Goal: Information Seeking & Learning: Learn about a topic

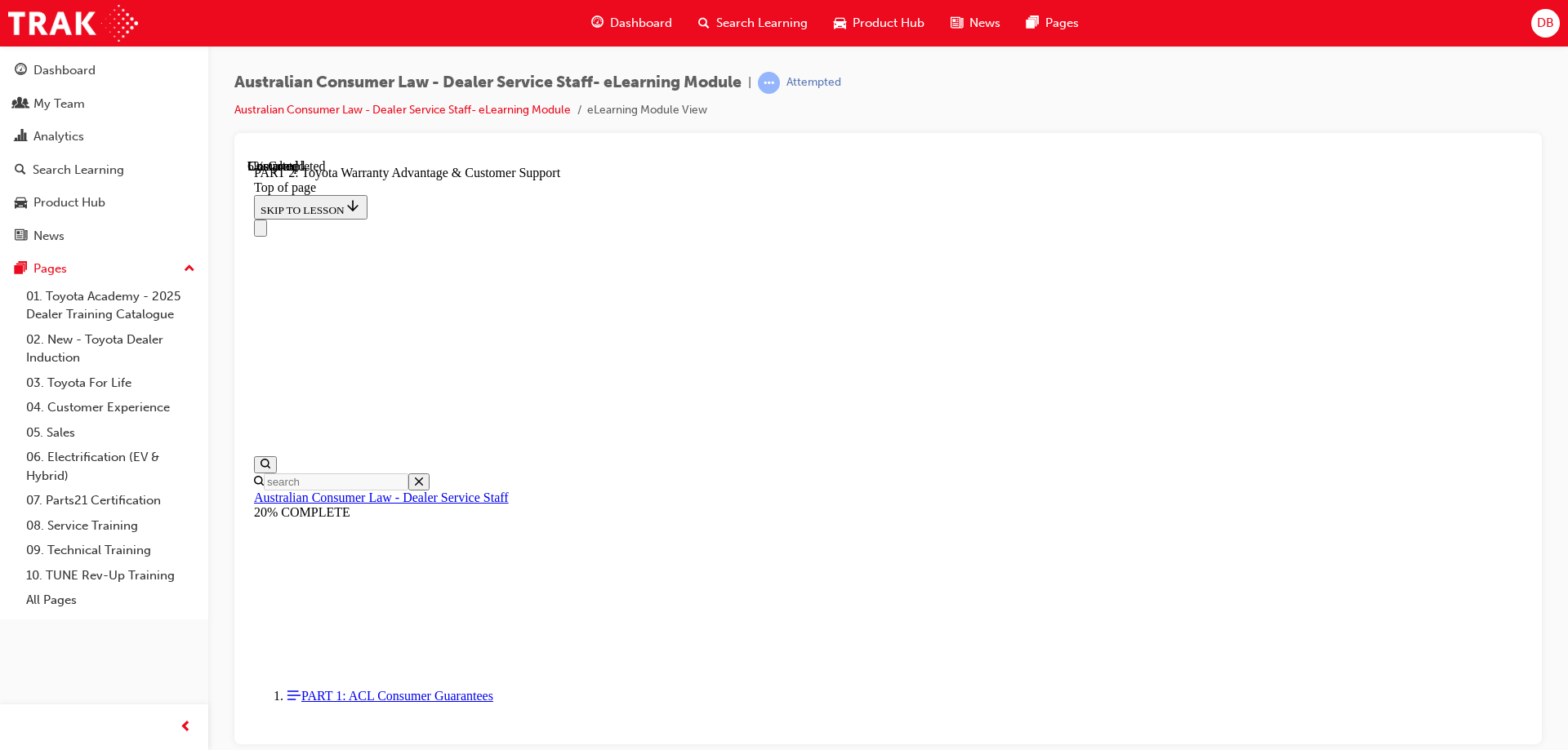
scroll to position [1078, 0]
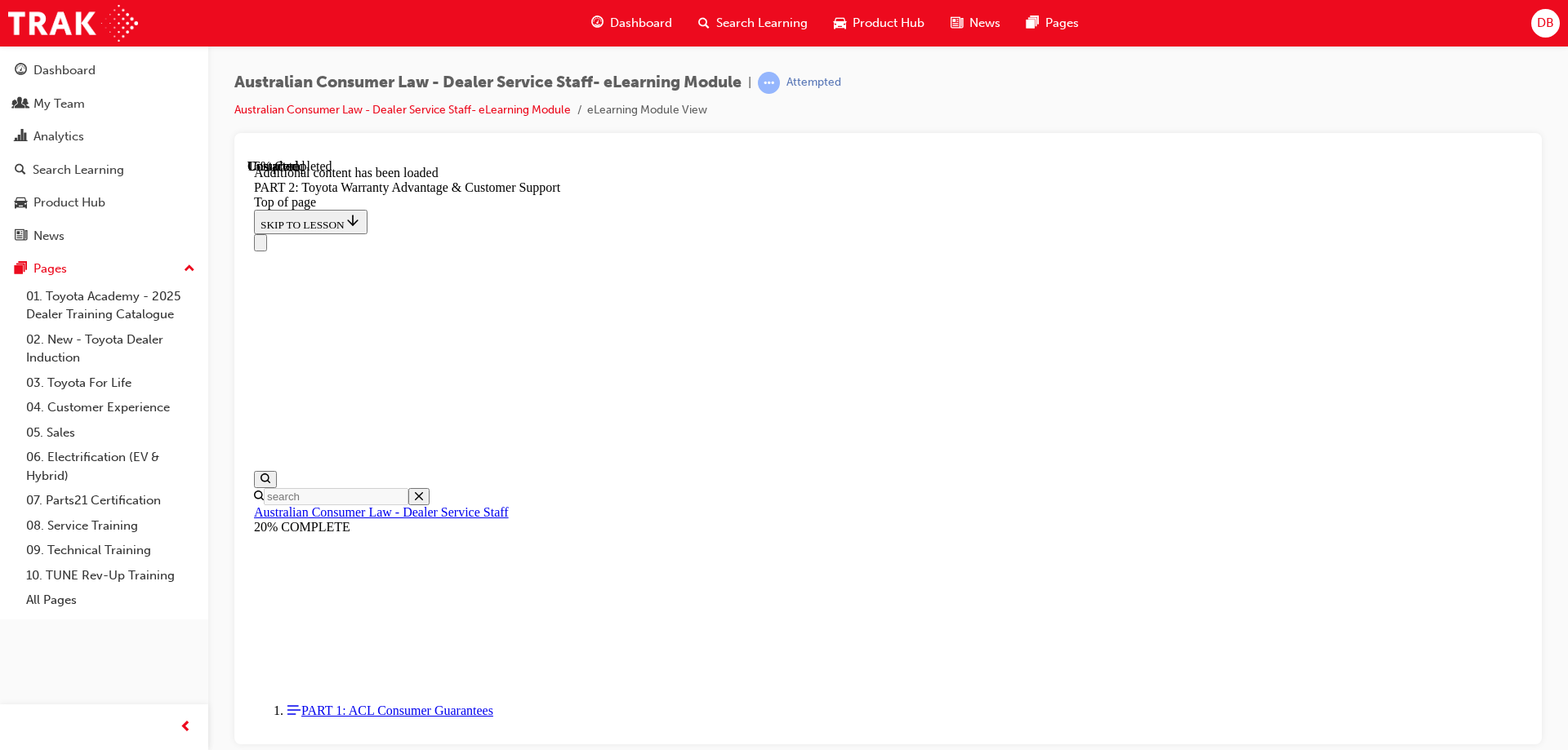
scroll to position [1641, 0]
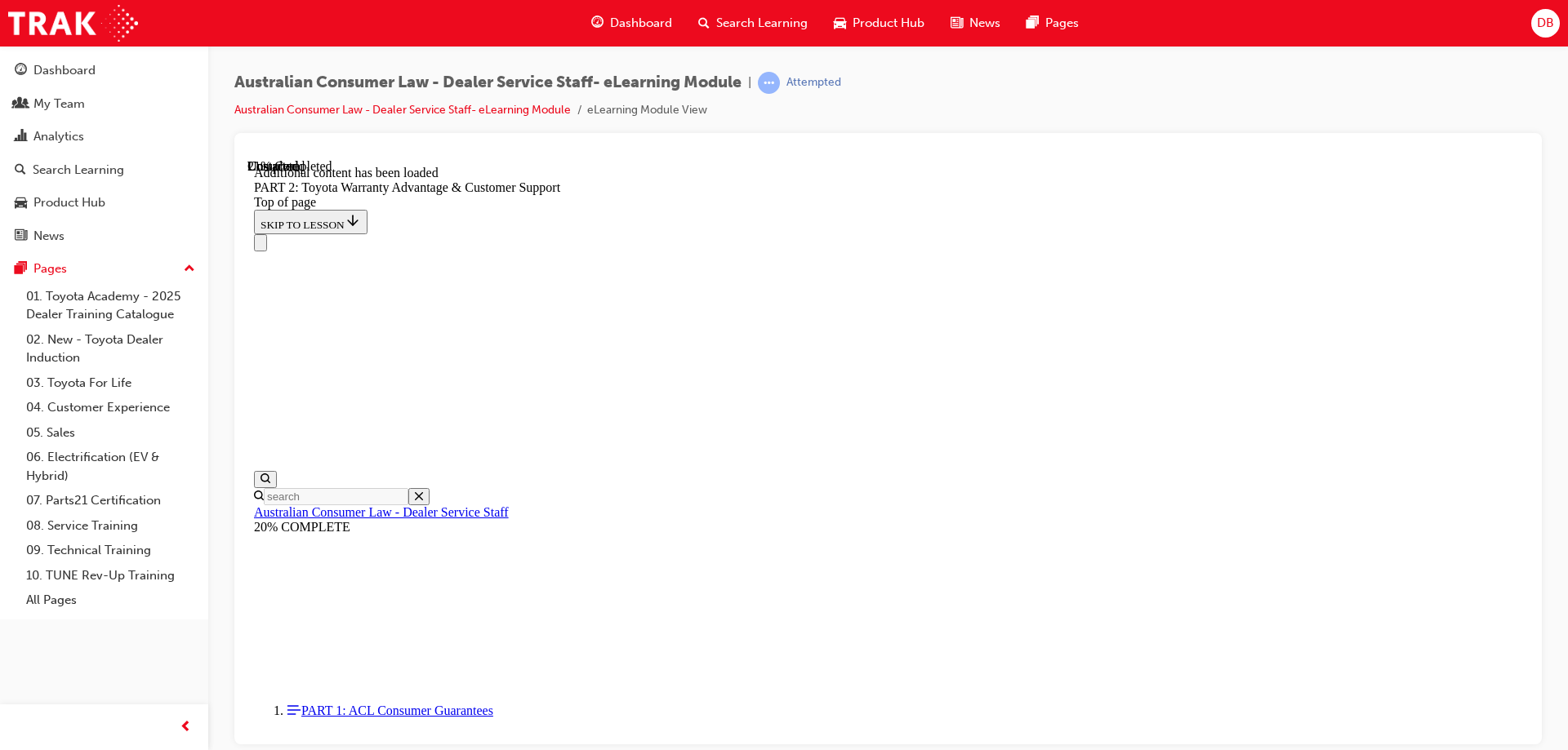
scroll to position [1817, 0]
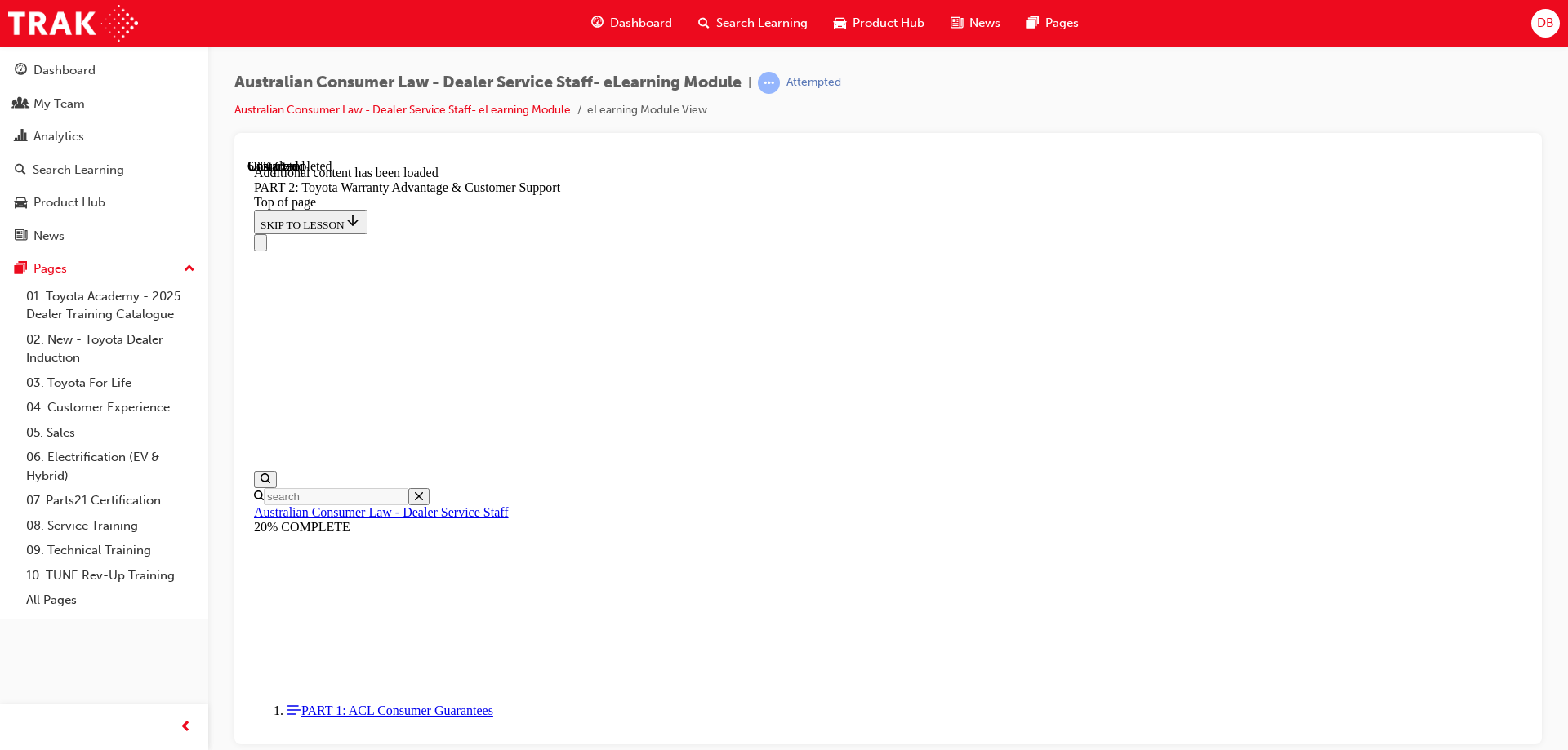
scroll to position [3665, 0]
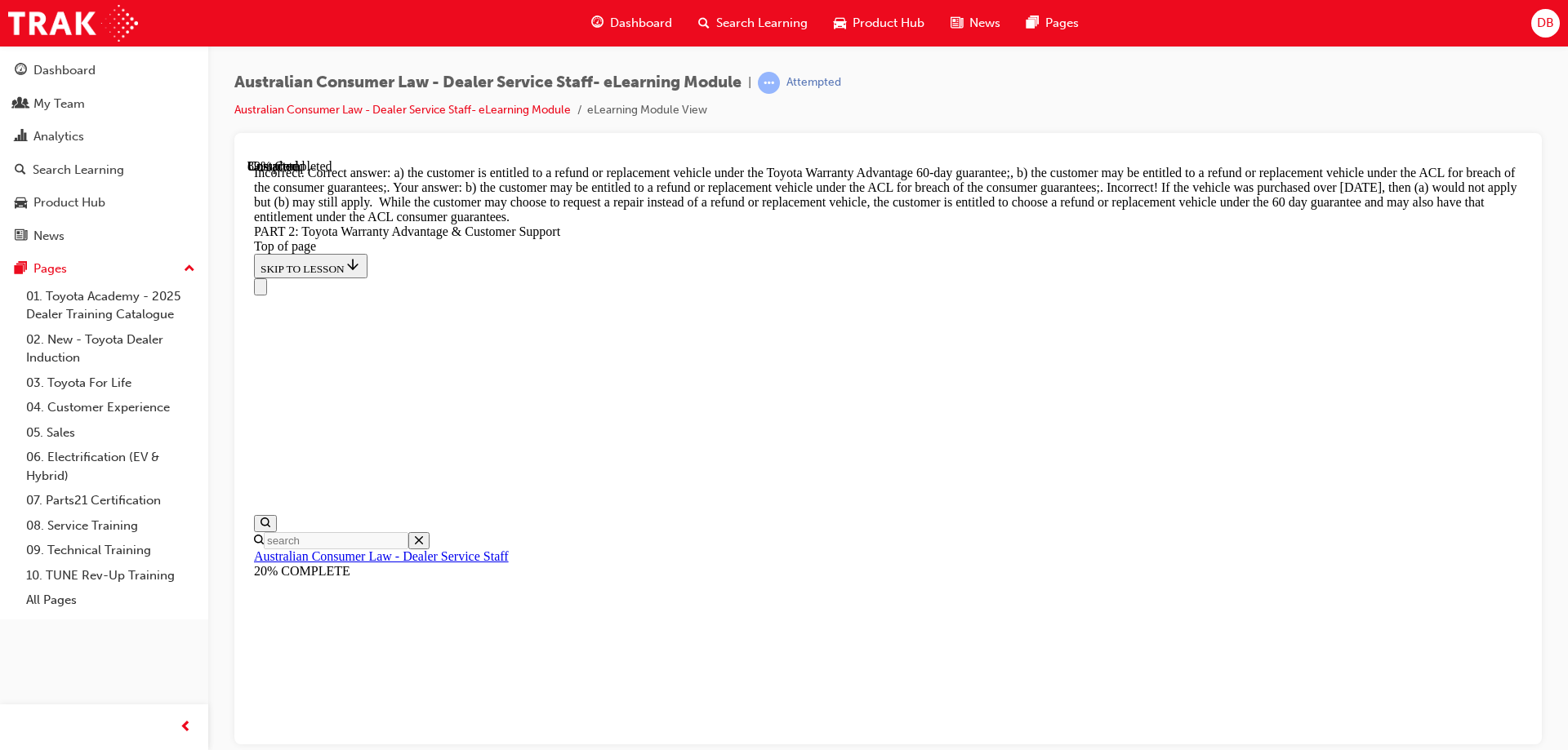
scroll to position [6253, 0]
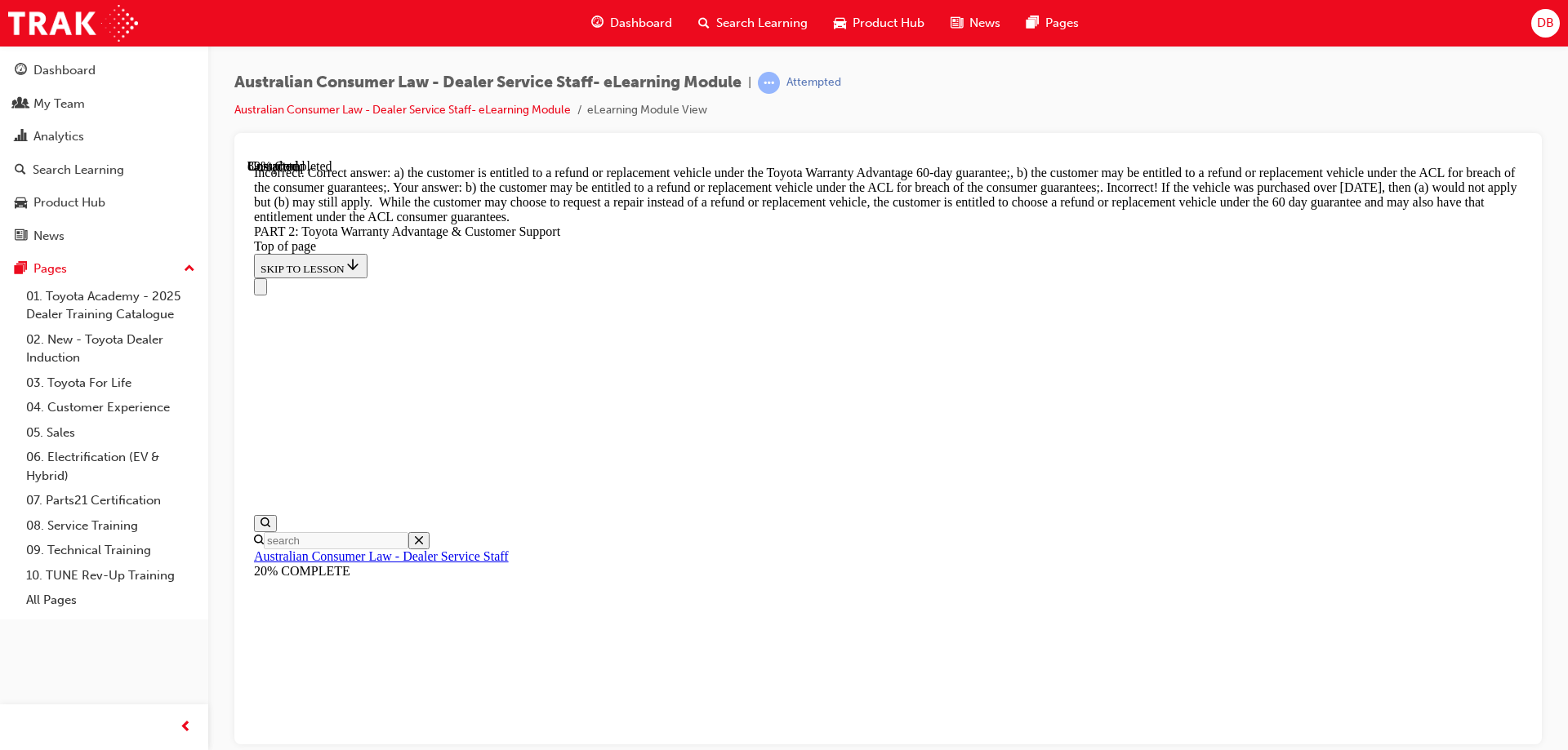
scroll to position [6097, 0]
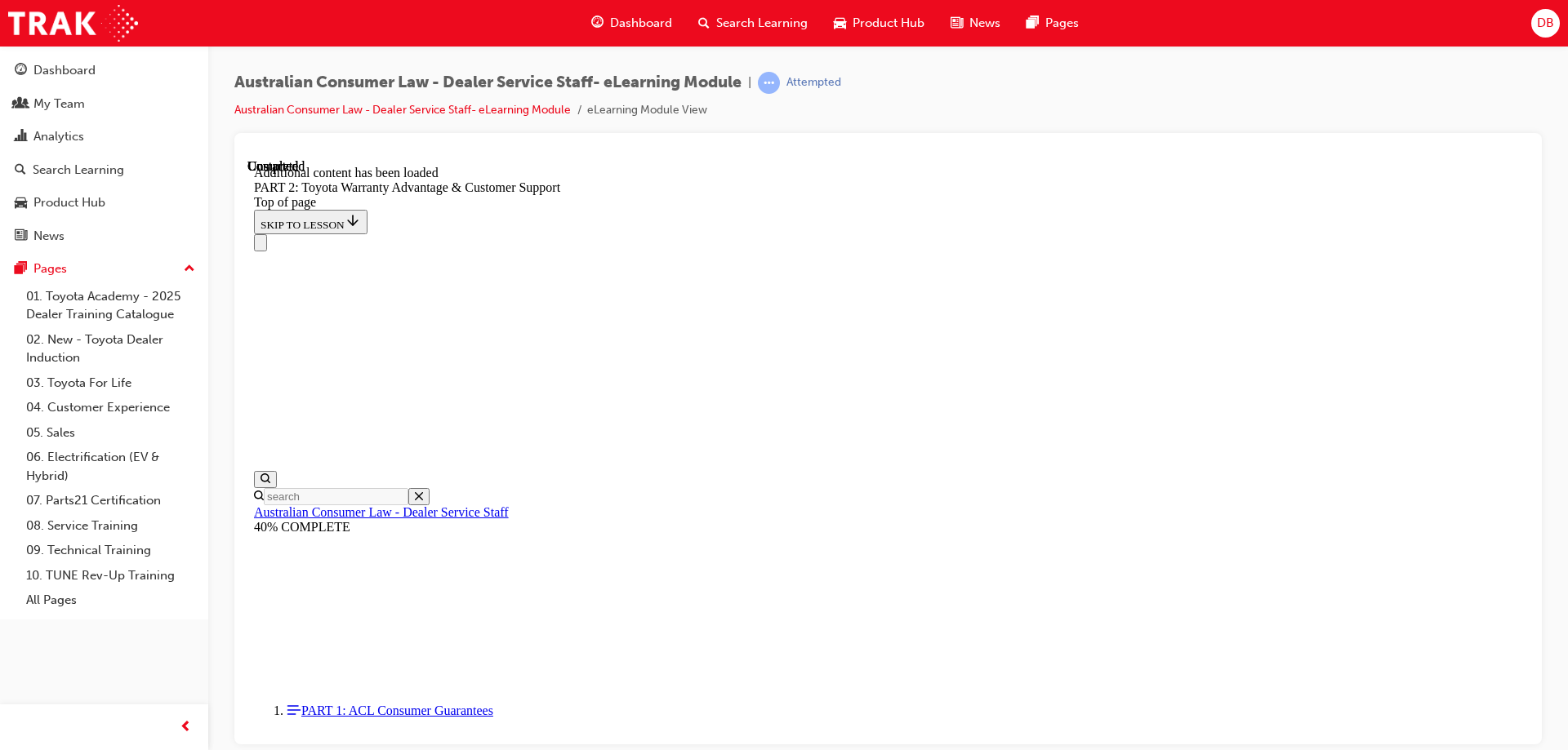
scroll to position [6801, 0]
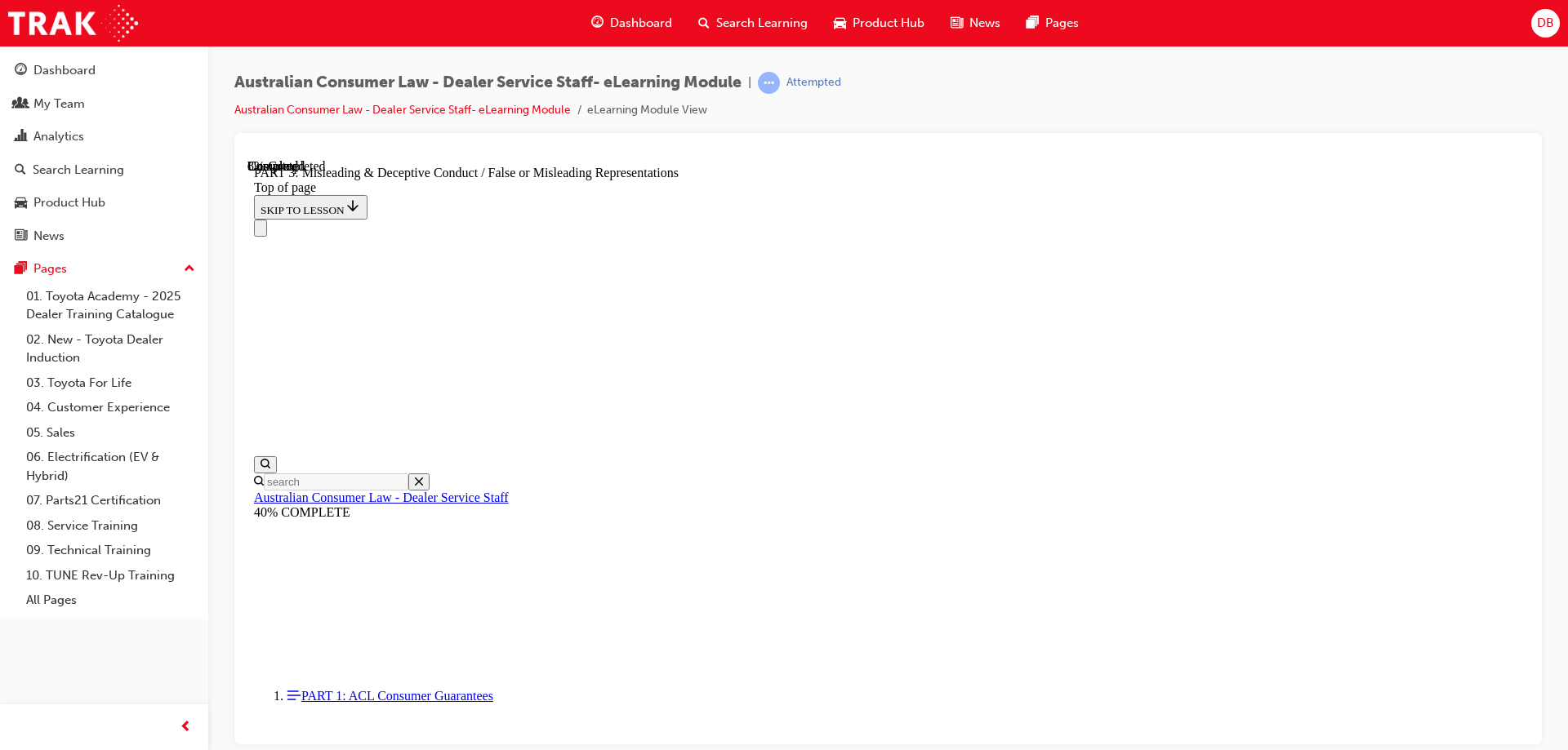
scroll to position [1190, 0]
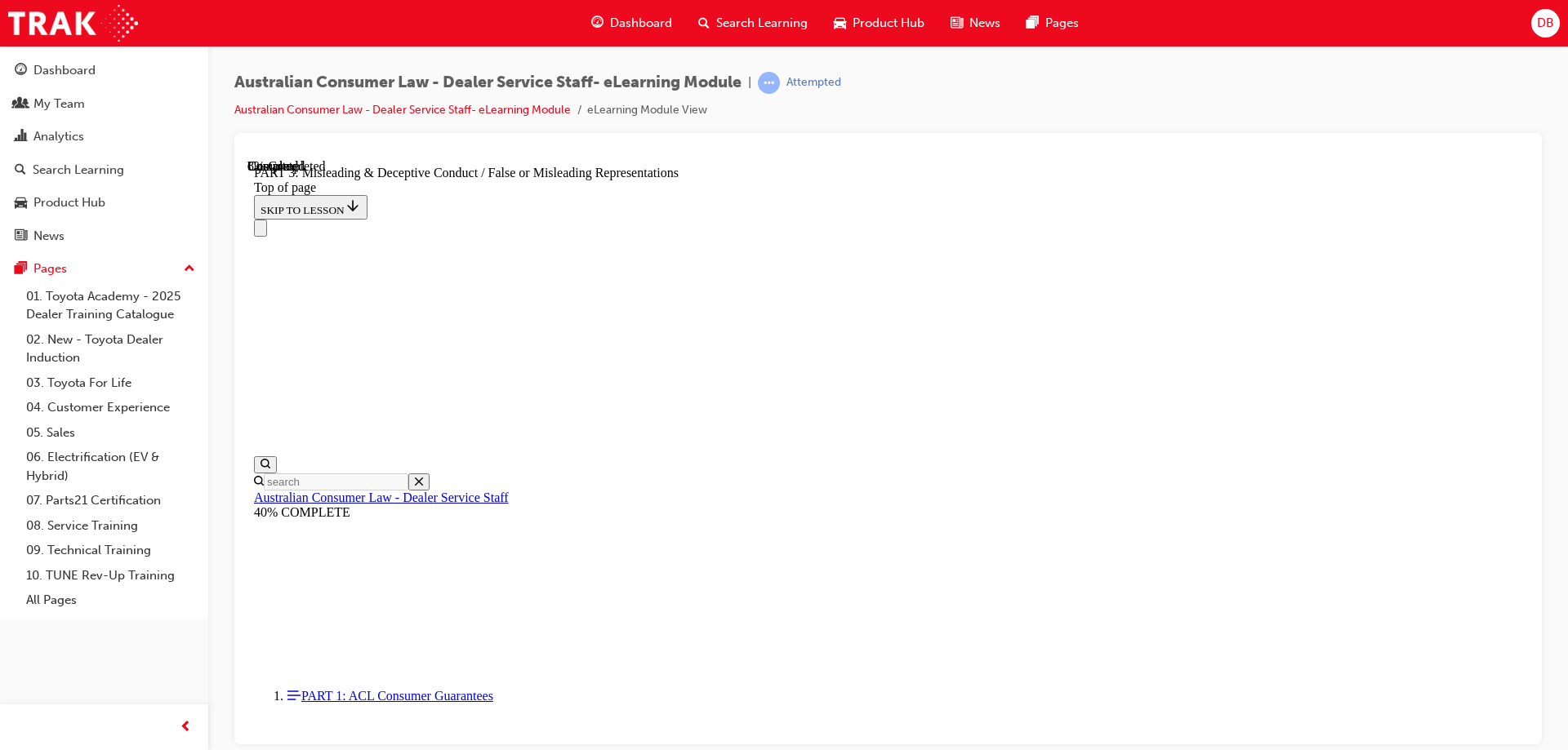
scroll to position [1036, 0]
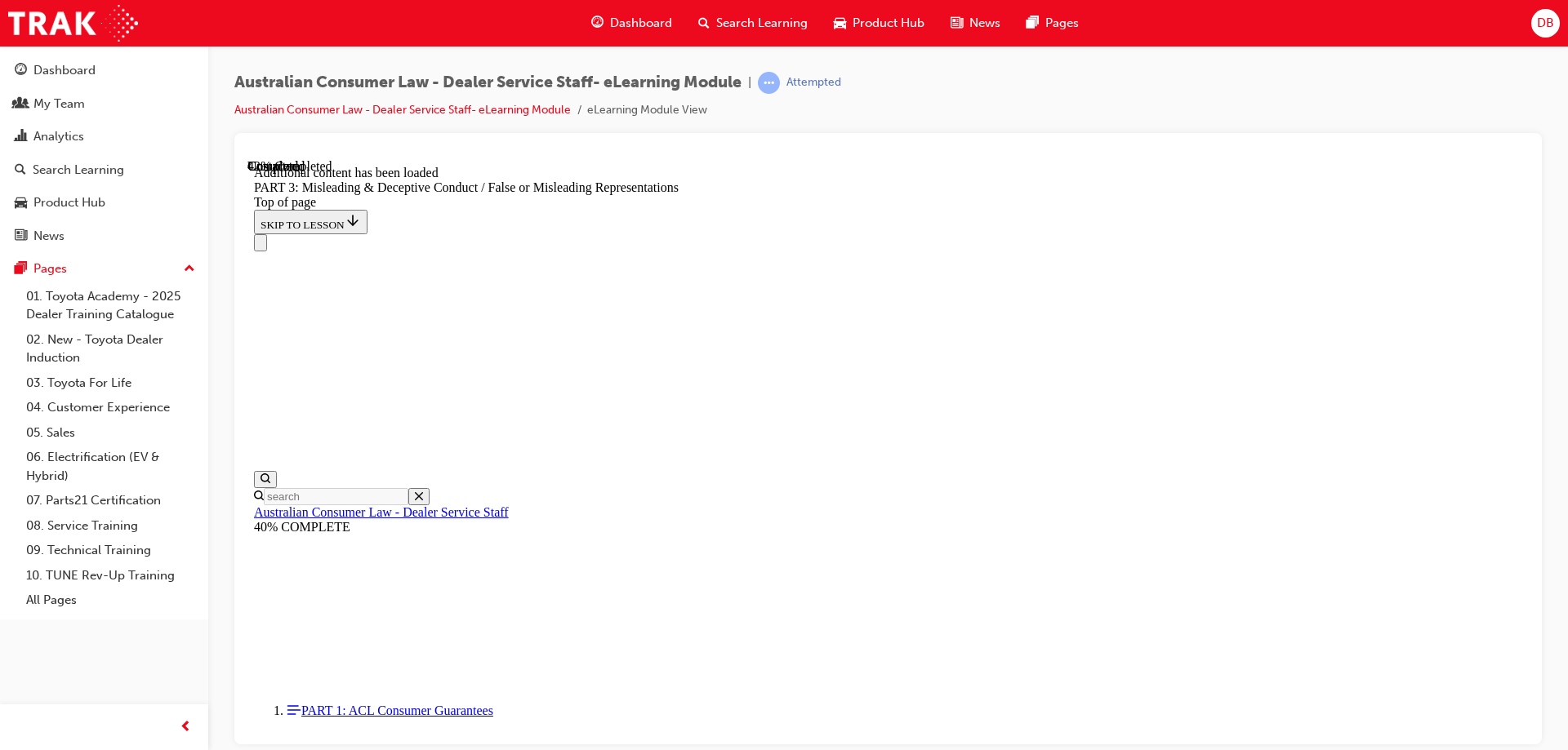
scroll to position [3711, 0]
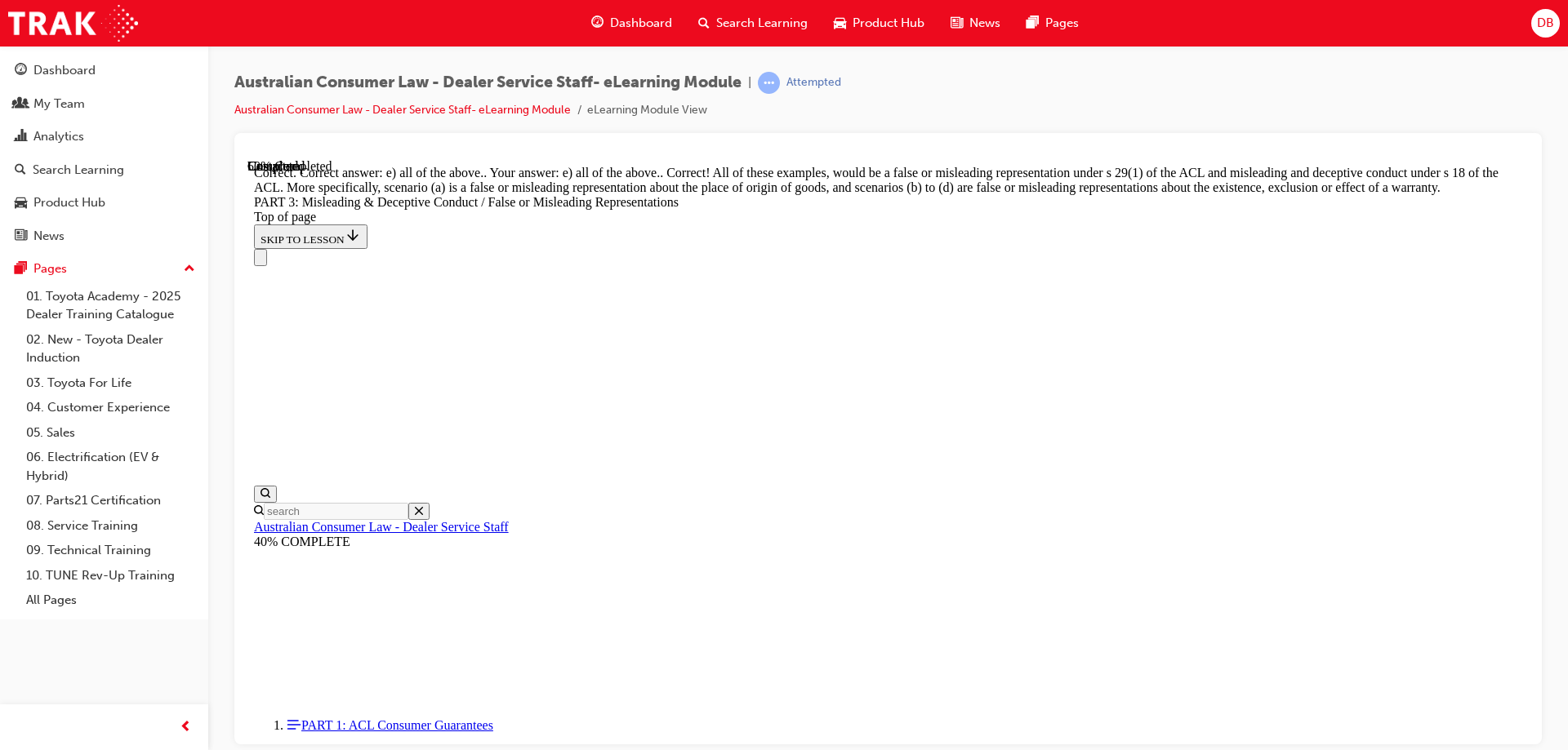
scroll to position [4034, 0]
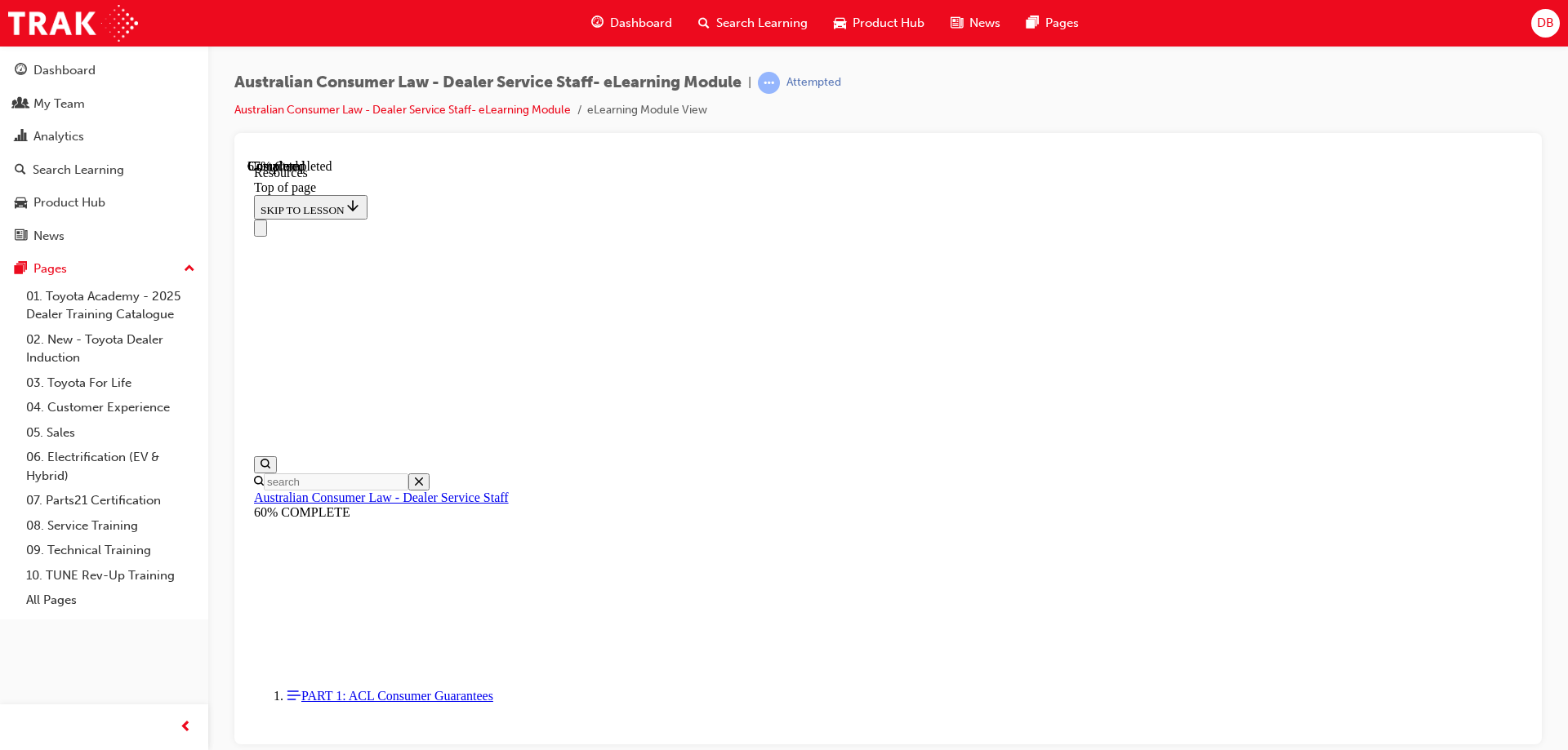
scroll to position [782, 0]
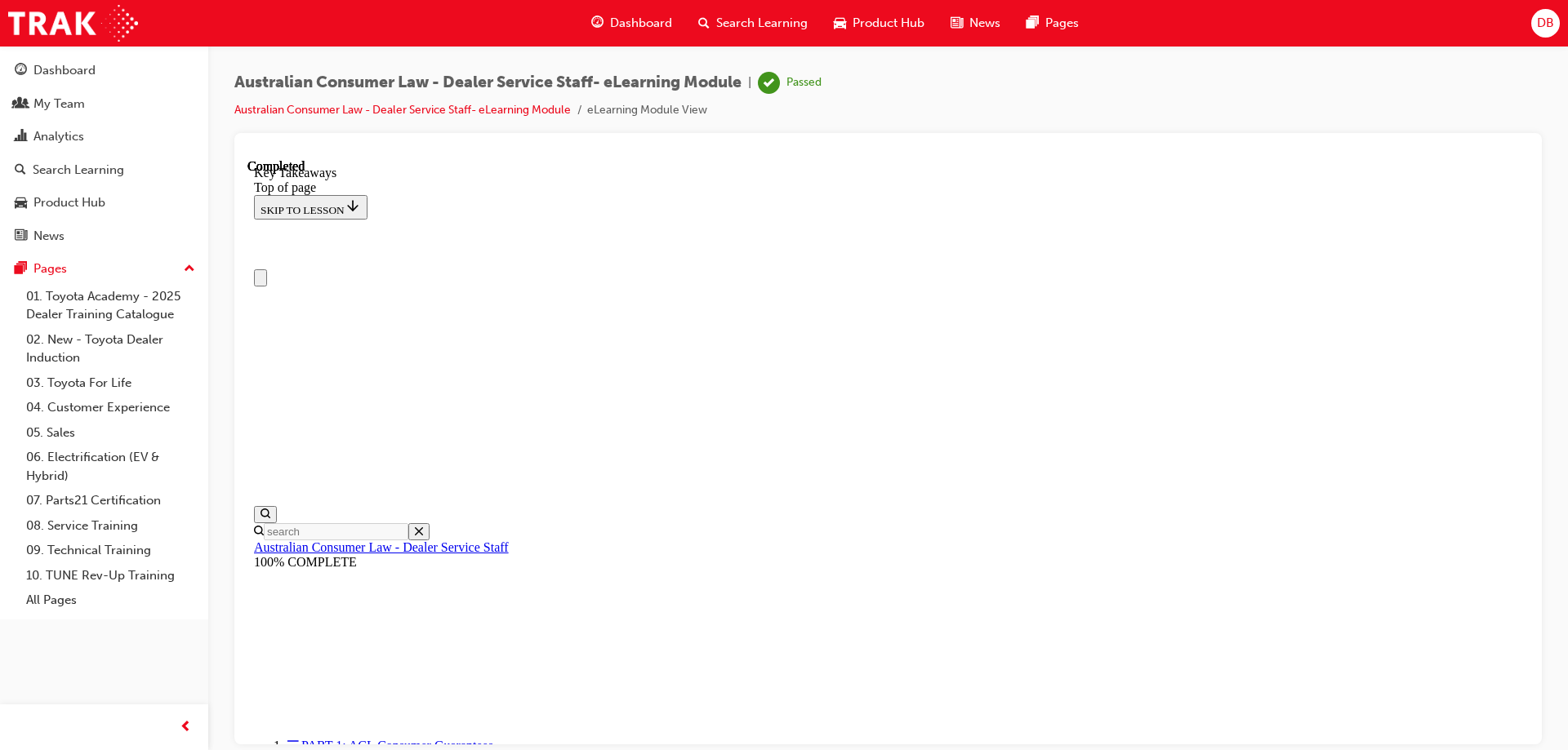
click at [1542, 22] on span "DB" at bounding box center [1545, 23] width 17 height 19
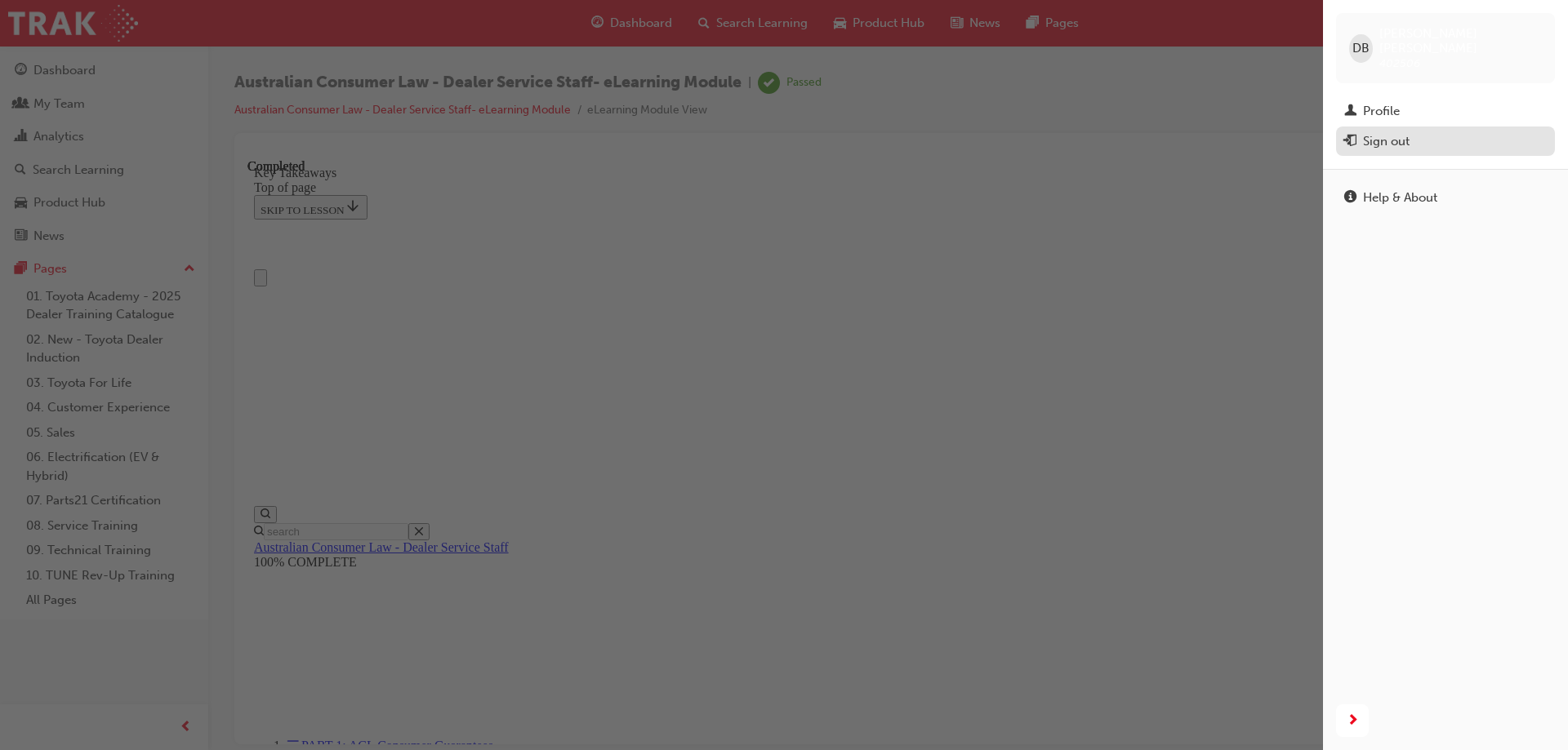
click at [1401, 132] on div "Sign out" at bounding box center [1386, 141] width 47 height 19
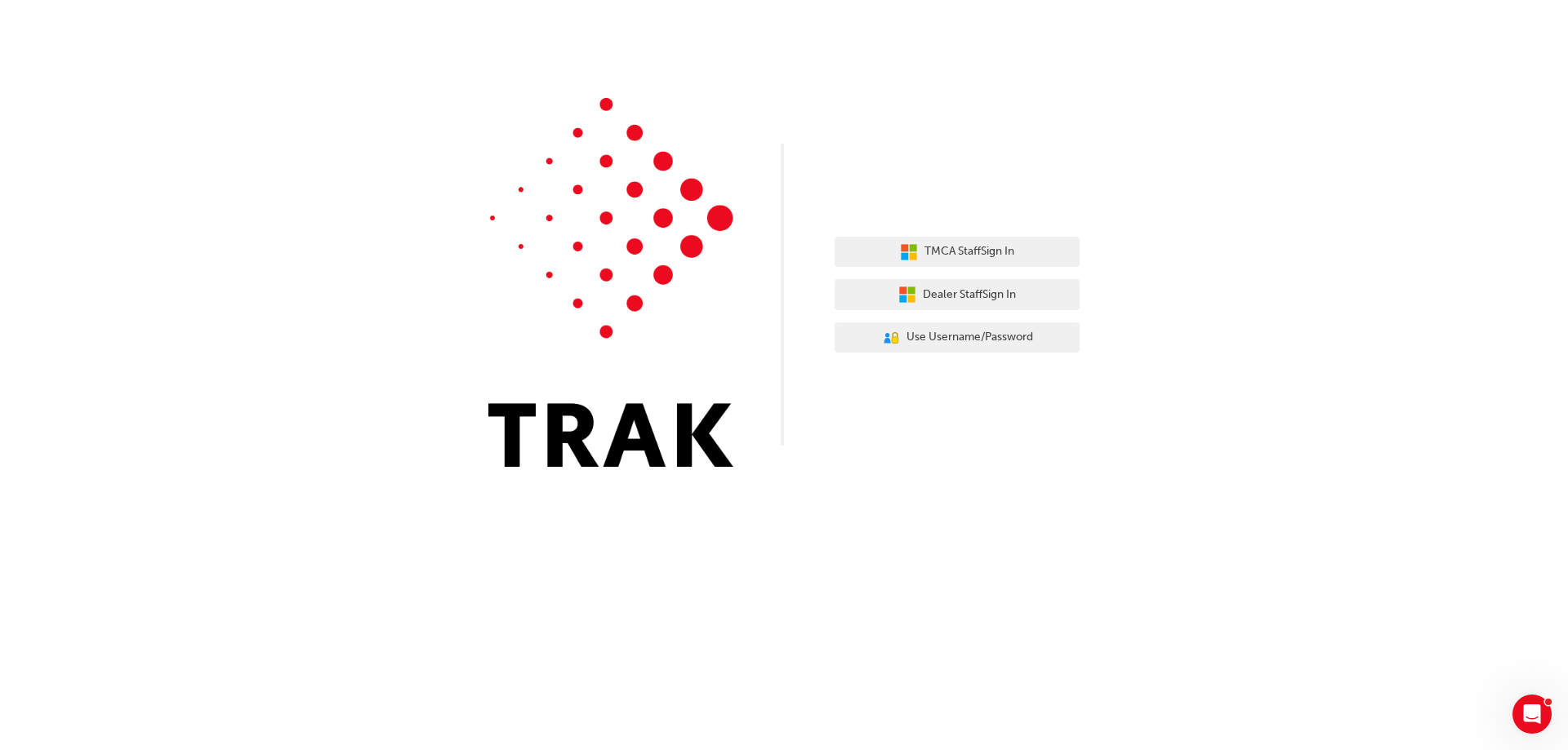
drag, startPoint x: 387, startPoint y: 307, endPoint x: 646, endPoint y: 213, distance: 275.3
click at [387, 305] on div "TMCA Staff Sign In Dealer Staff Sign In User Authentication Icon - Blue Person,…" at bounding box center [784, 246] width 1568 height 492
click at [981, 296] on span "Dealer Staff Sign In" at bounding box center [969, 295] width 93 height 19
